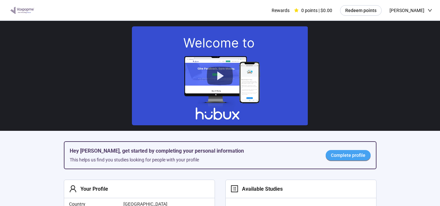
click at [338, 158] on span "Complete profile" at bounding box center [348, 155] width 35 height 7
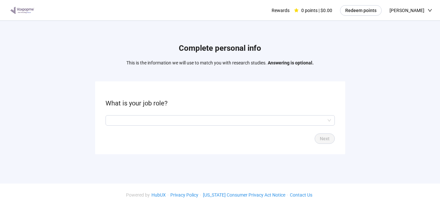
click at [194, 112] on form "What is your job role? Next" at bounding box center [220, 117] width 250 height 73
click at [194, 121] on input "search" at bounding box center [220, 121] width 222 height 10
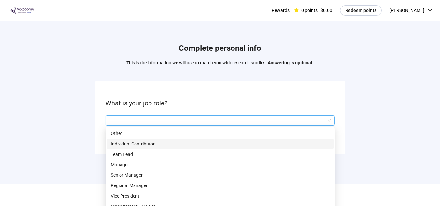
click at [145, 145] on p "Individual Contributor" at bounding box center [220, 143] width 219 height 7
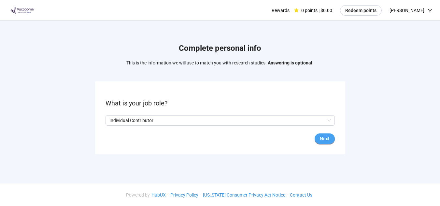
click at [323, 138] on span "Next" at bounding box center [325, 138] width 10 height 7
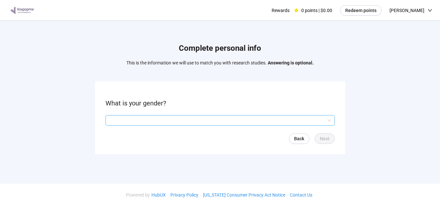
click at [221, 122] on input "search" at bounding box center [220, 121] width 222 height 10
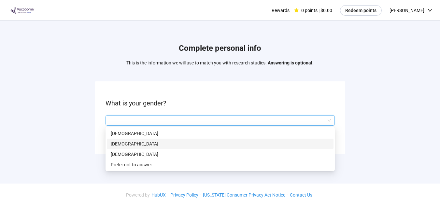
click at [158, 144] on p "[DEMOGRAPHIC_DATA]" at bounding box center [220, 143] width 219 height 7
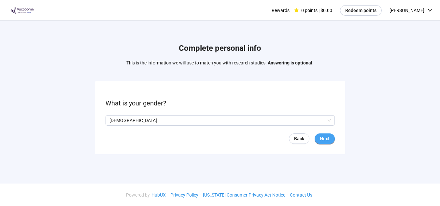
click at [324, 138] on span "Next" at bounding box center [325, 138] width 10 height 7
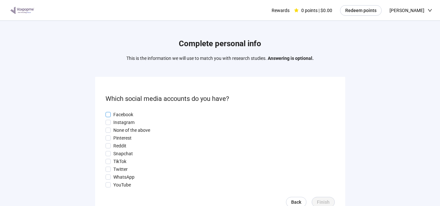
click at [112, 115] on span "Facebook" at bounding box center [123, 114] width 25 height 7
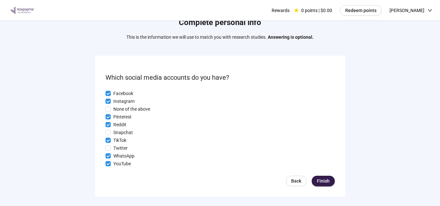
scroll to position [23, 0]
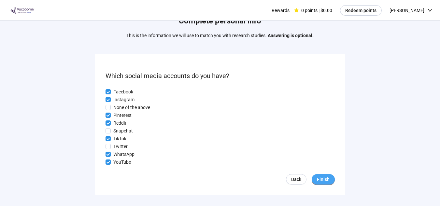
click at [322, 180] on span "Finish" at bounding box center [323, 179] width 13 height 7
